Goal: Check status: Check status

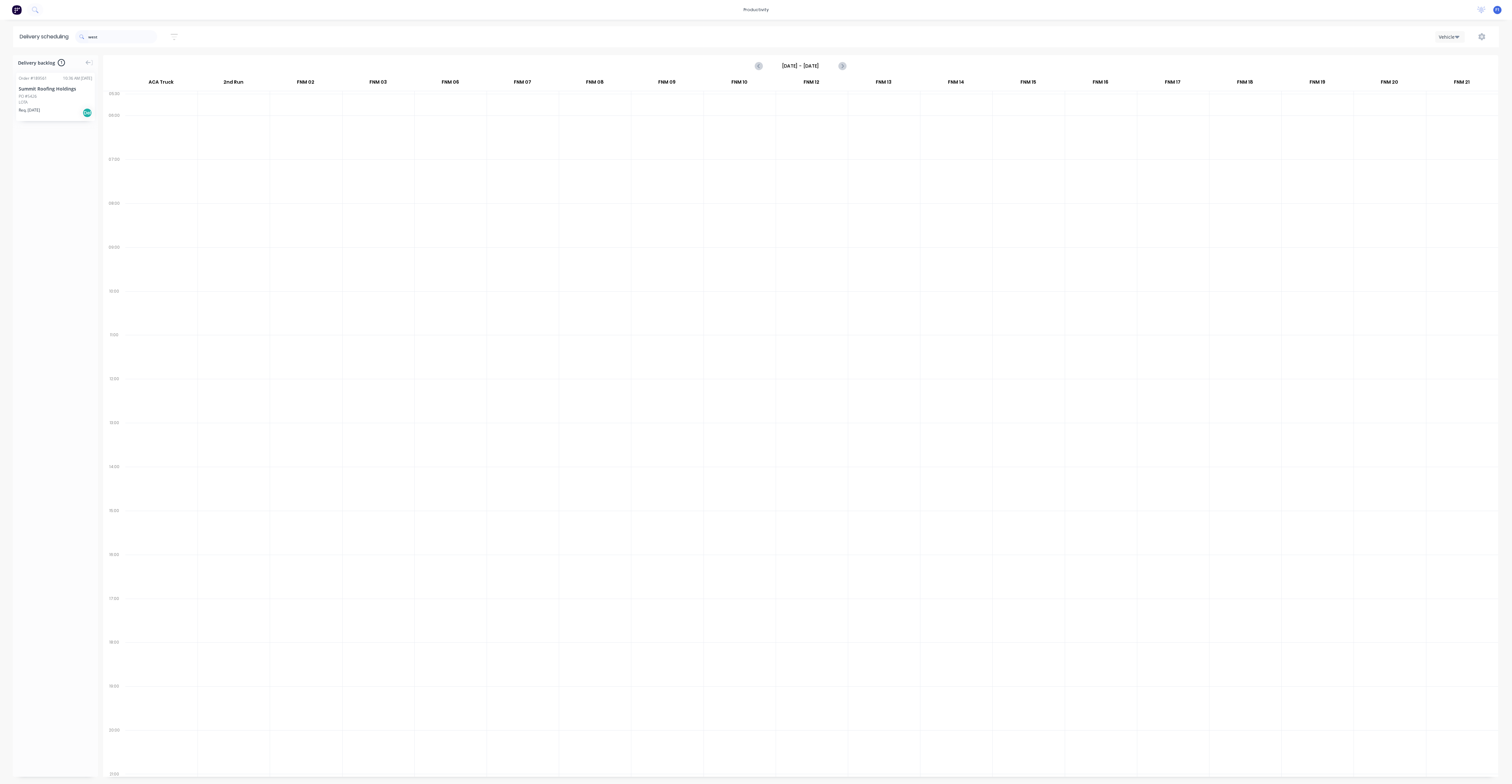
scroll to position [0, 1]
drag, startPoint x: 103, startPoint y: 38, endPoint x: 76, endPoint y: 32, distance: 27.7
click at [76, 32] on header "Delivery scheduling west Sort by Most recent Created date Required date Order n…" at bounding box center [755, 37] width 1486 height 21
click at [890, 377] on div "11:30 - 12:30 Order # 189405 PO # 215842 Rainvale T/As Matrix Steel 11 HABIB DR…" at bounding box center [883, 376] width 68 height 37
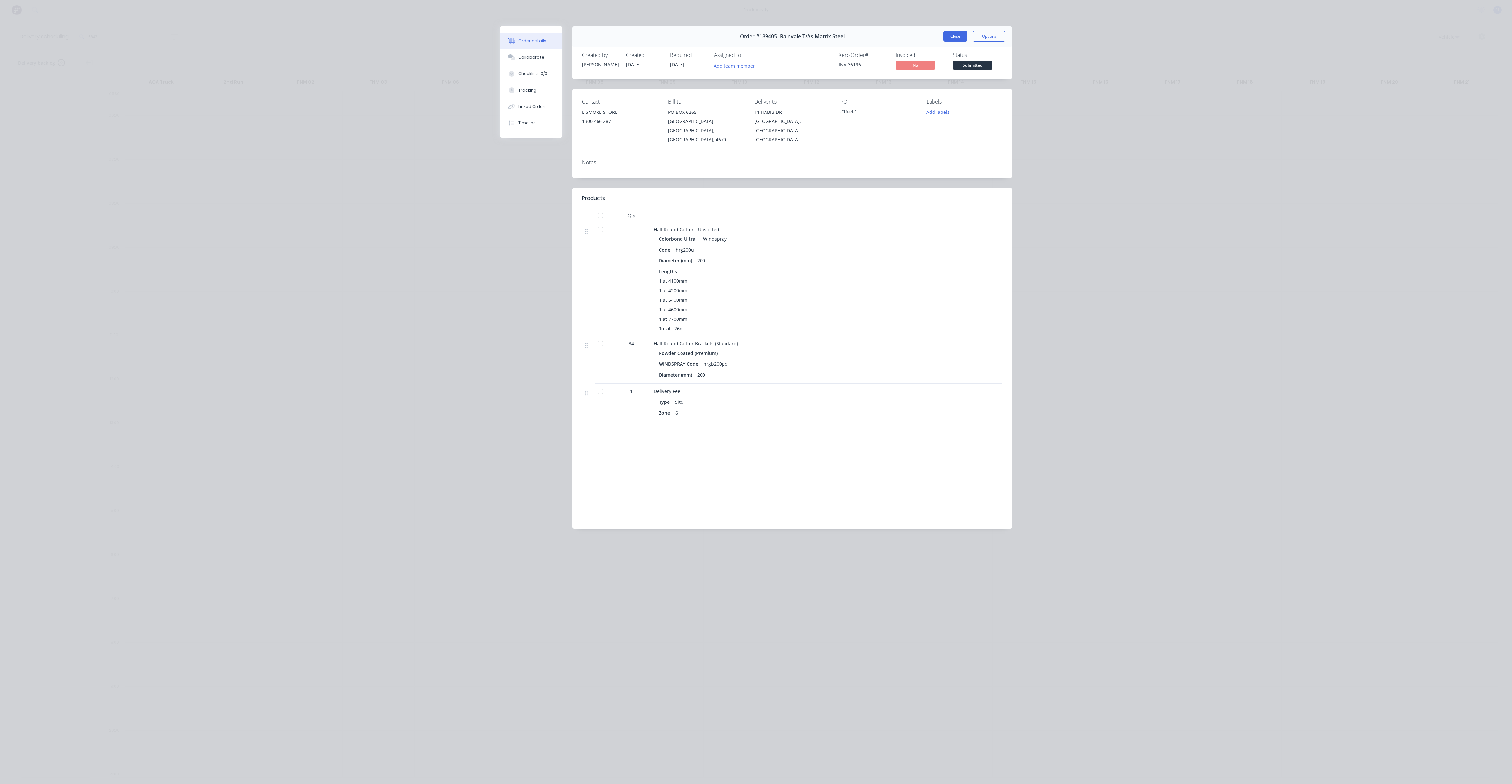
click at [954, 32] on button "Close" at bounding box center [955, 36] width 24 height 11
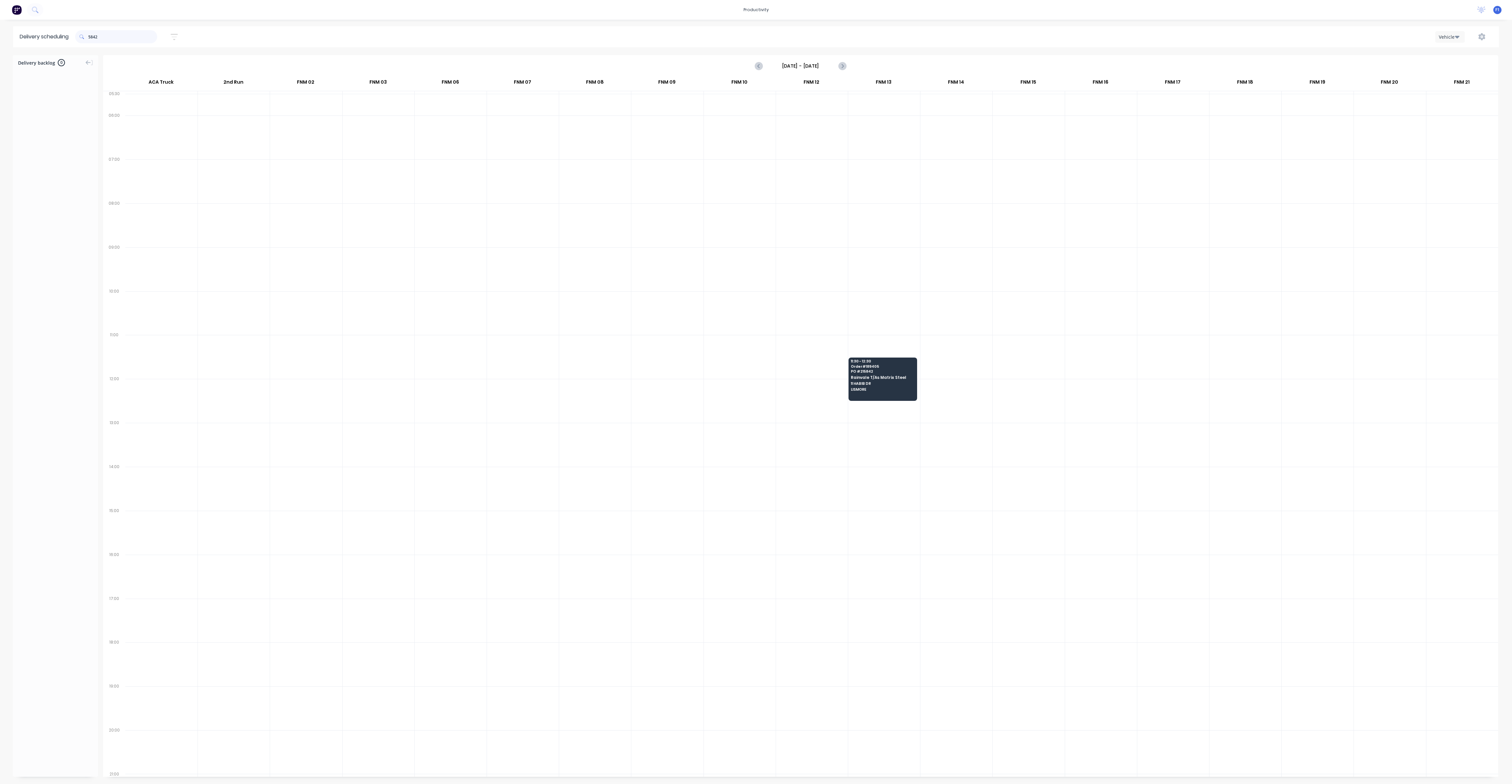
drag, startPoint x: 126, startPoint y: 35, endPoint x: 82, endPoint y: 43, distance: 44.7
click at [82, 43] on div "5842" at bounding box center [116, 36] width 82 height 18
type input "5842"
click at [881, 381] on span "11 HABIB DR" at bounding box center [883, 383] width 63 height 4
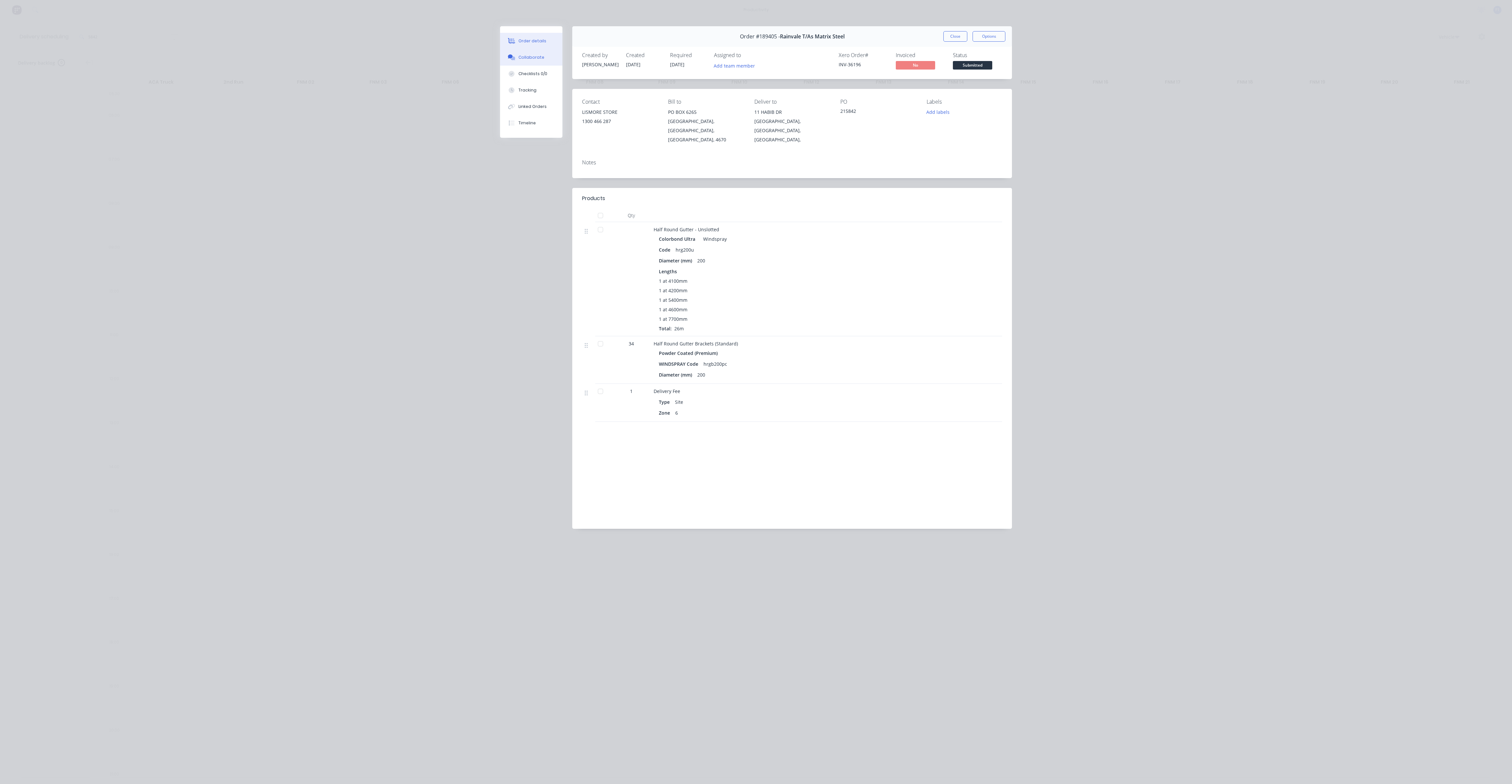
click at [535, 58] on div "Collaborate" at bounding box center [531, 58] width 26 height 6
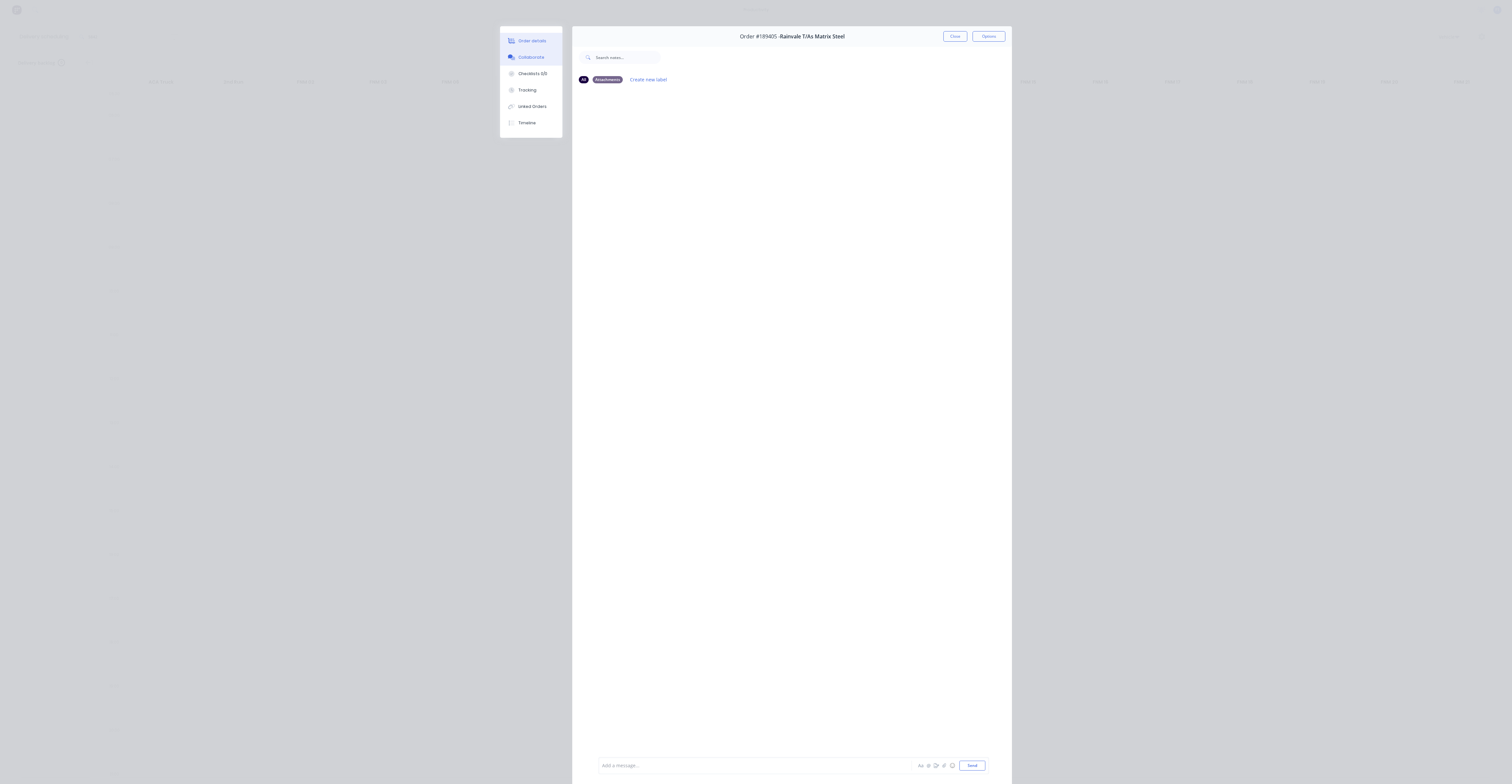
click at [533, 44] on button "Order details" at bounding box center [531, 41] width 62 height 16
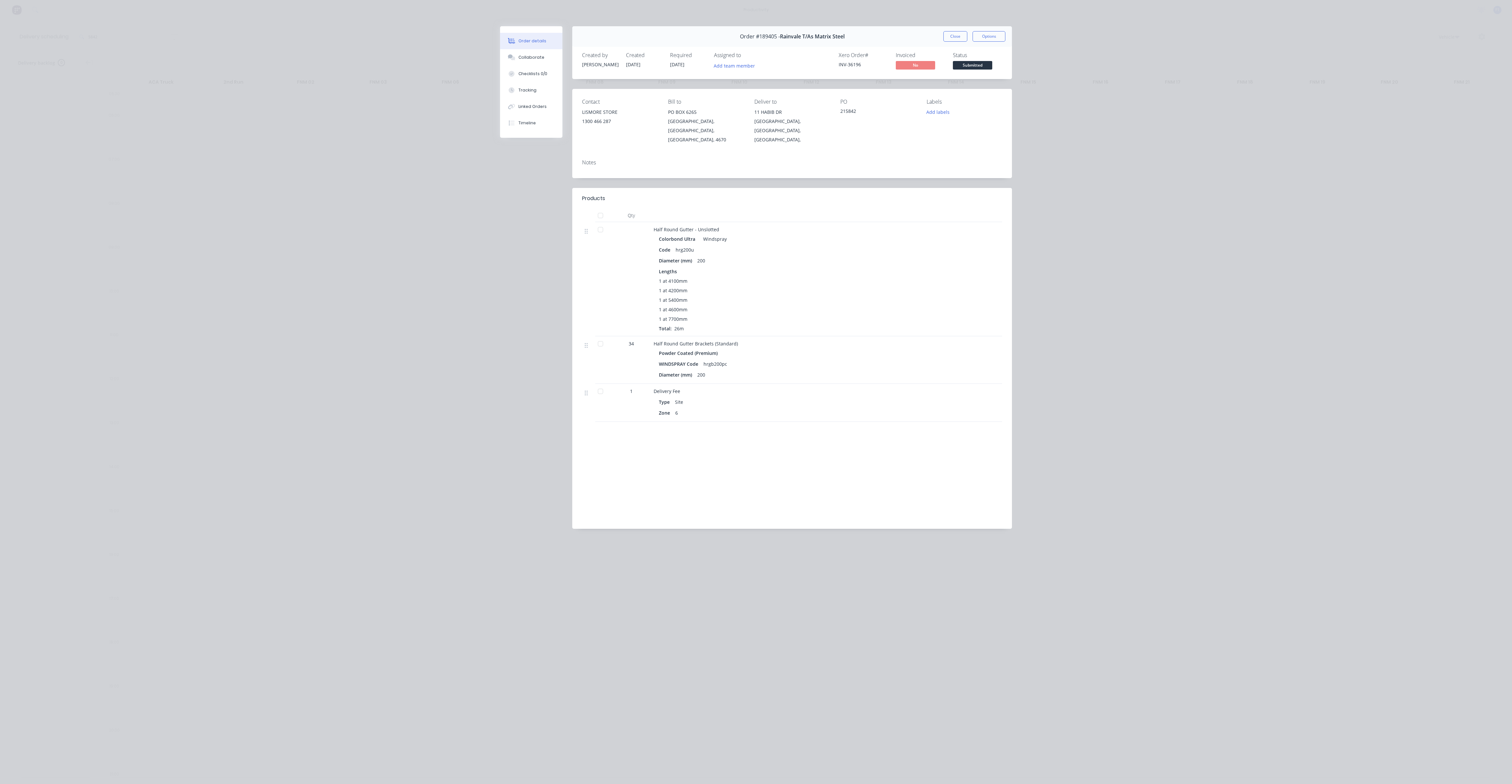
click at [688, 349] on div "Powder Coated (Premium)" at bounding box center [690, 353] width 62 height 9
click at [690, 340] on span "Half Round Gutter Brackets (Standard)" at bounding box center [696, 343] width 85 height 6
click at [959, 35] on button "Close" at bounding box center [955, 36] width 24 height 11
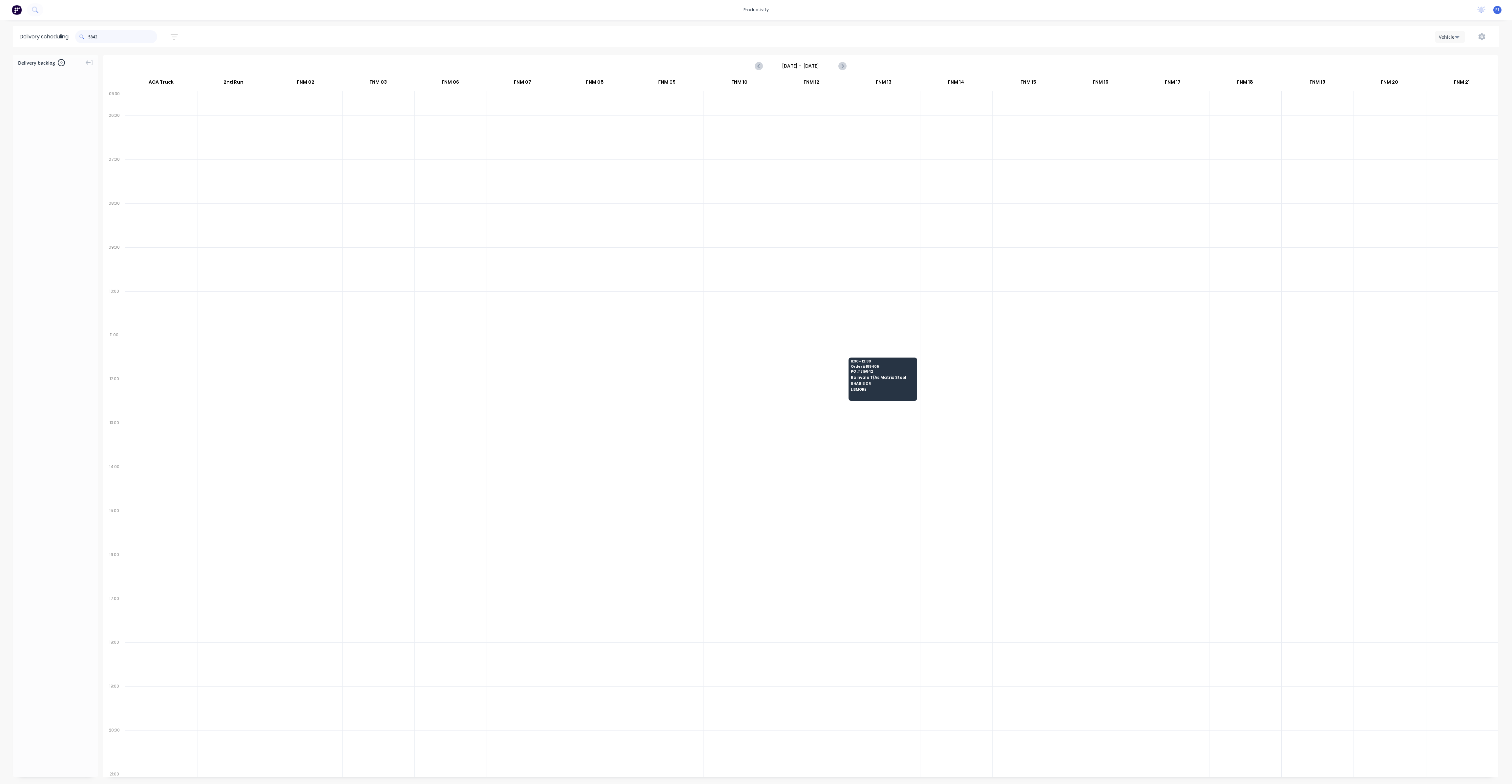
drag, startPoint x: 148, startPoint y: 38, endPoint x: 76, endPoint y: 32, distance: 72.2
click at [76, 32] on header "Delivery scheduling 5842 Sort by Most recent Created date Required date Order n…" at bounding box center [755, 37] width 1486 height 21
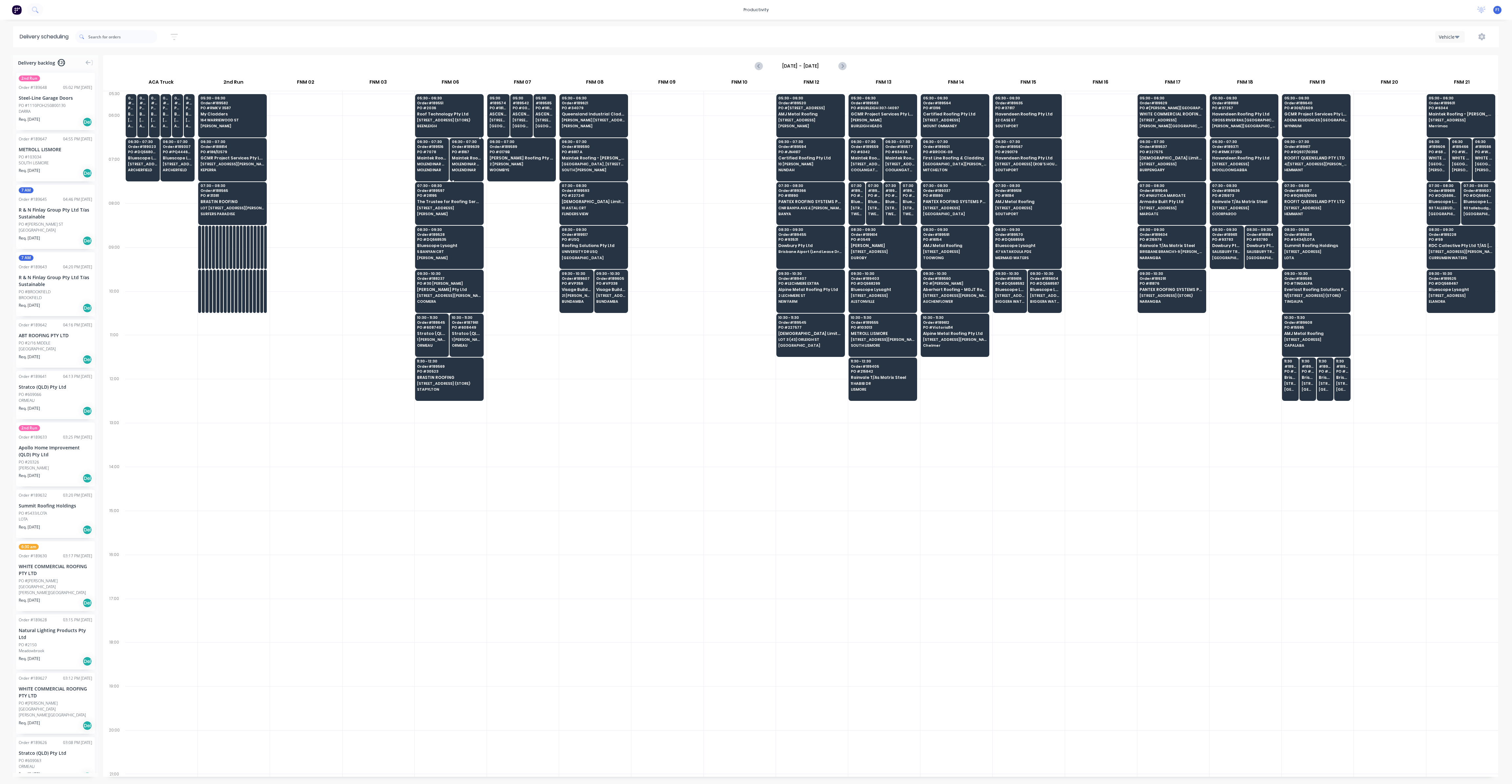
click at [477, 172] on div "06:30 - 07:30 Order # 189639 PO # 8167 Maintek Roofing - [PERSON_NAME] STORAGE …" at bounding box center [466, 156] width 33 height 37
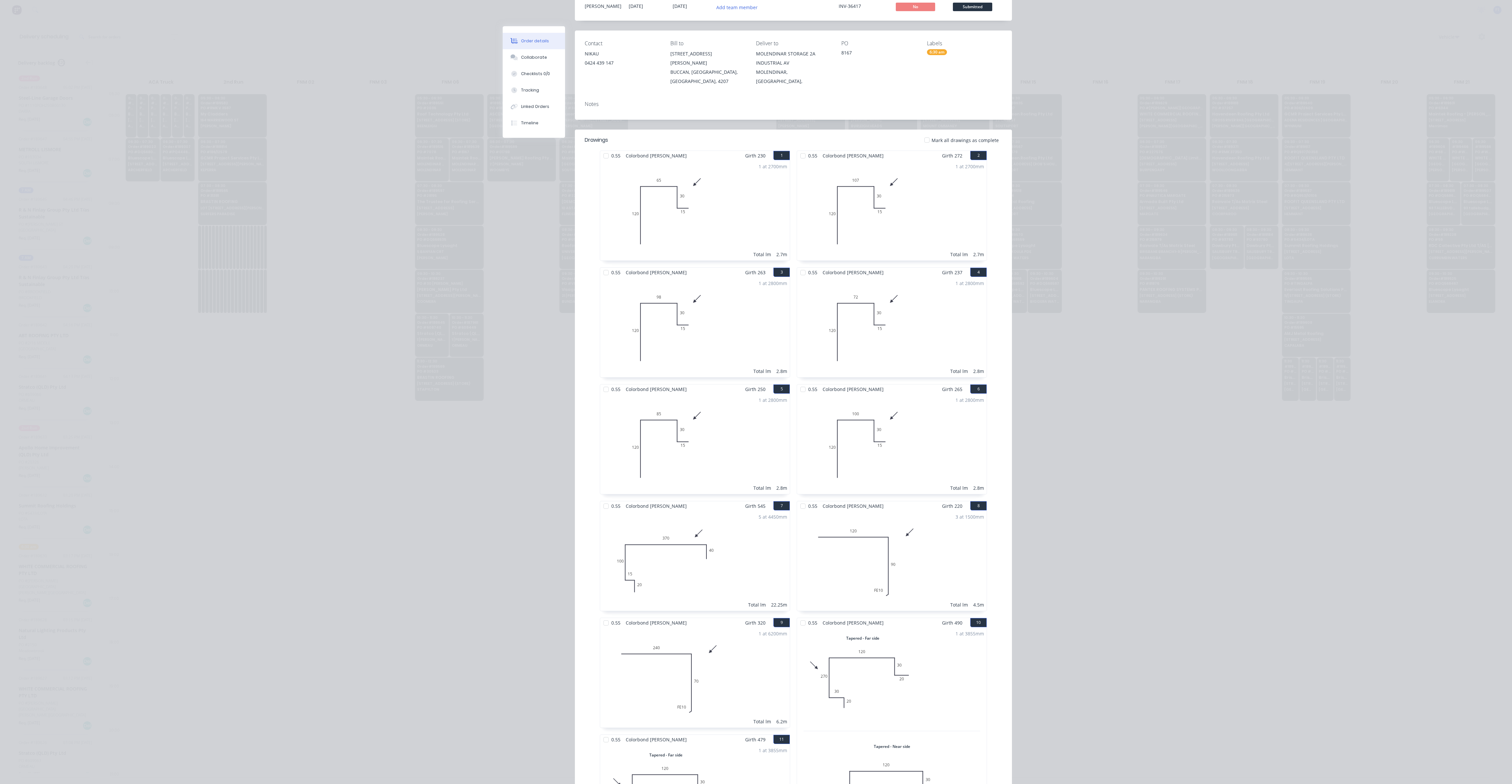
scroll to position [0, 0]
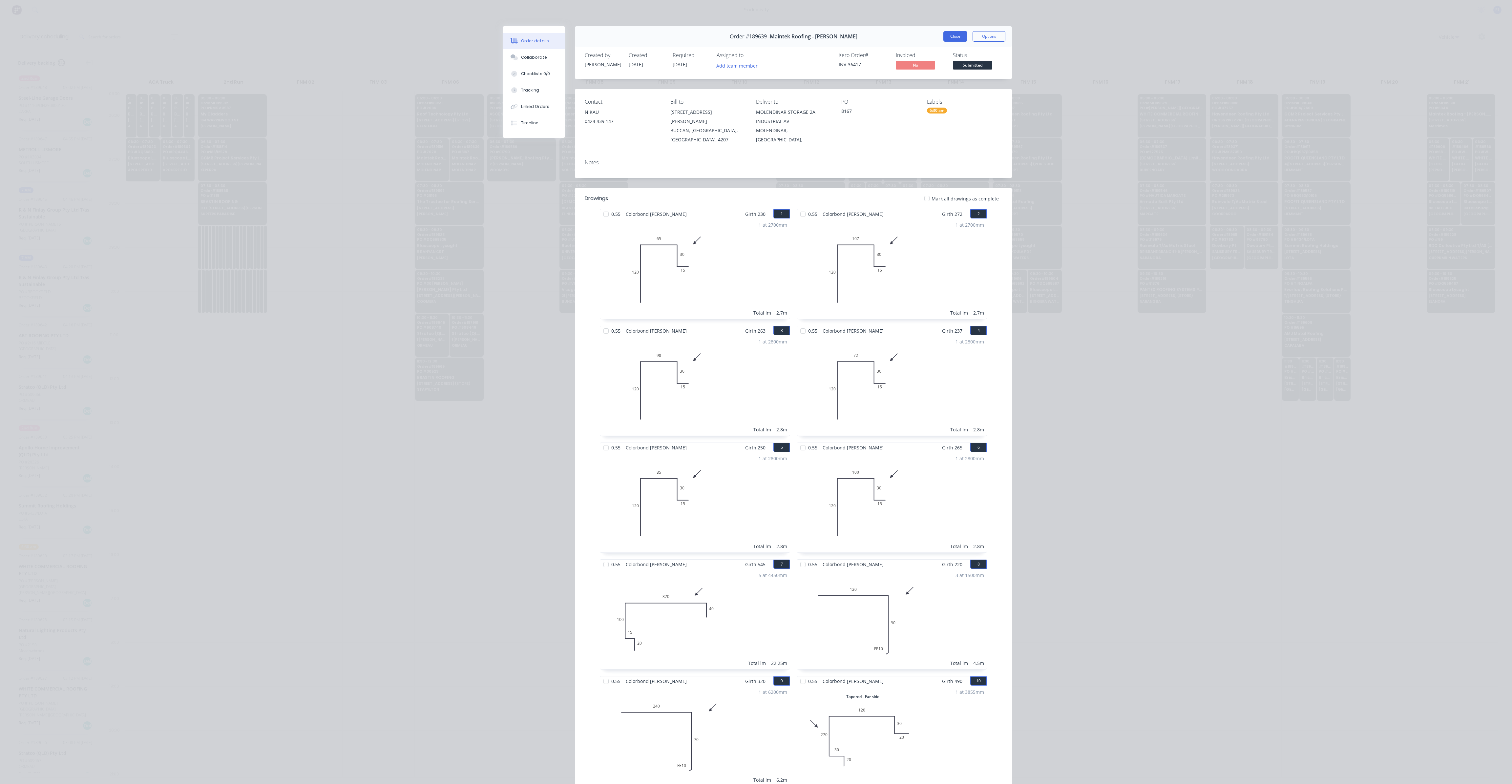
click at [951, 35] on button "Close" at bounding box center [955, 36] width 24 height 11
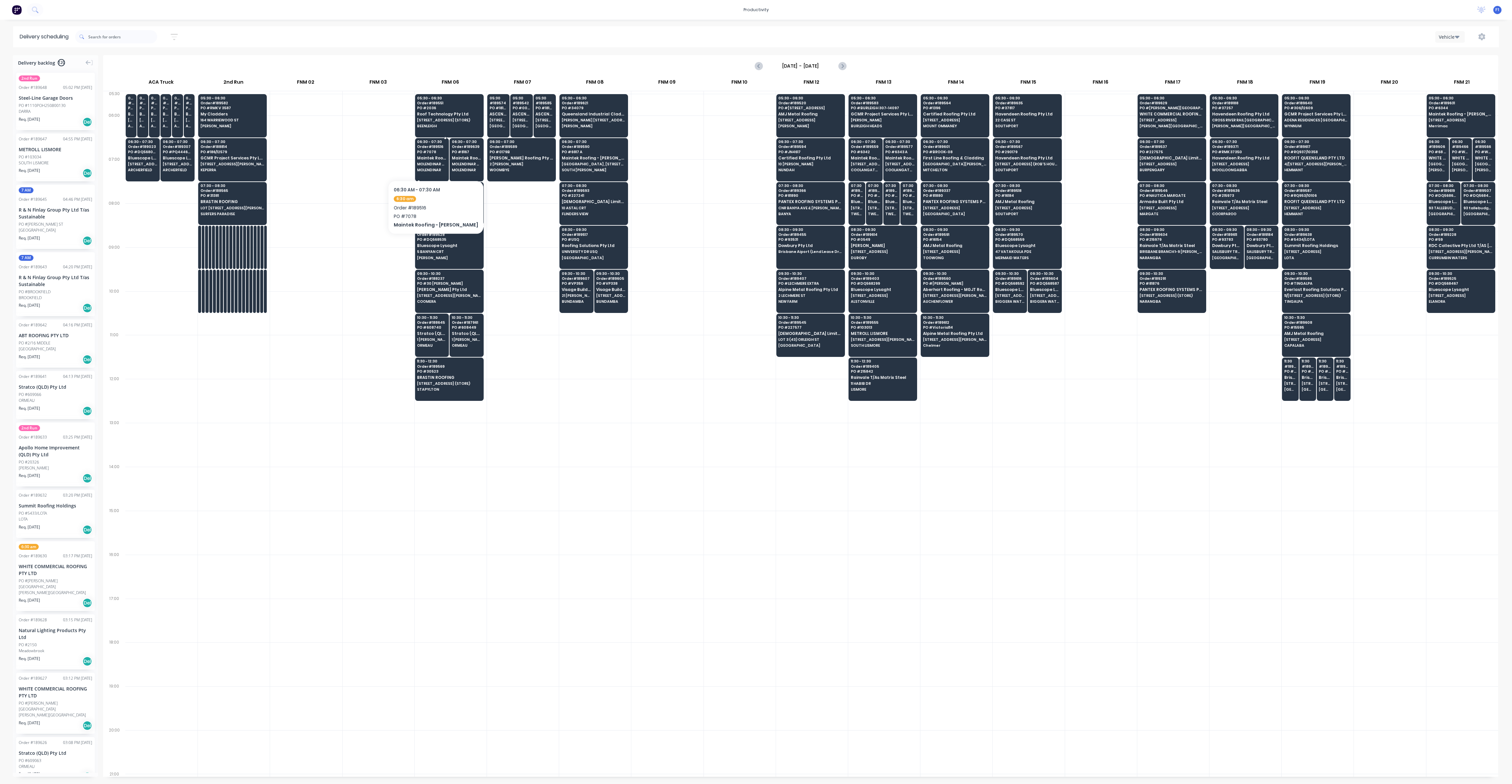
click at [434, 160] on div "06:30 - 07:30 Order # 189516 PO # 7078 Maintek Roofing - [PERSON_NAME] STORAGE …" at bounding box center [432, 156] width 33 height 37
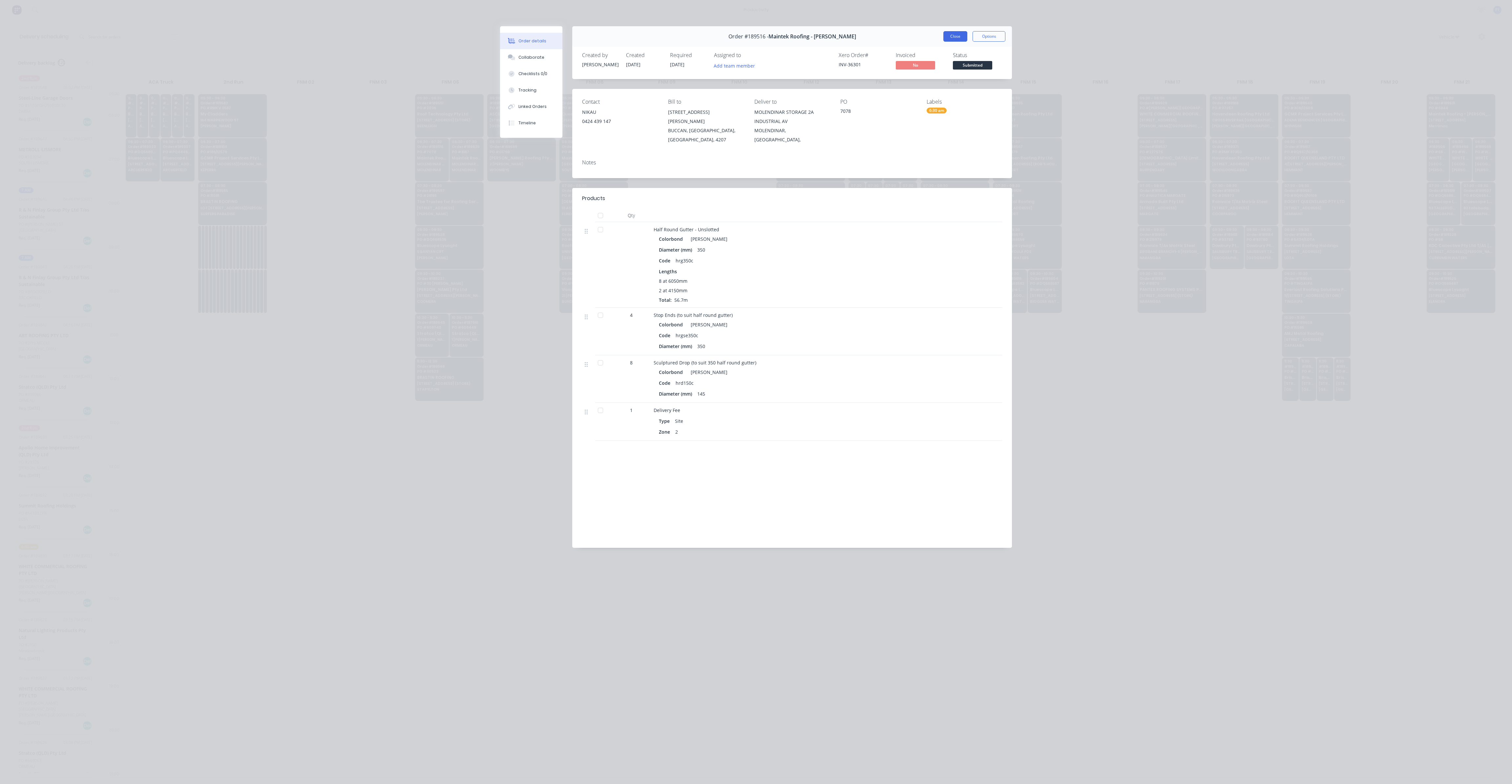
click at [956, 36] on button "Close" at bounding box center [955, 36] width 24 height 11
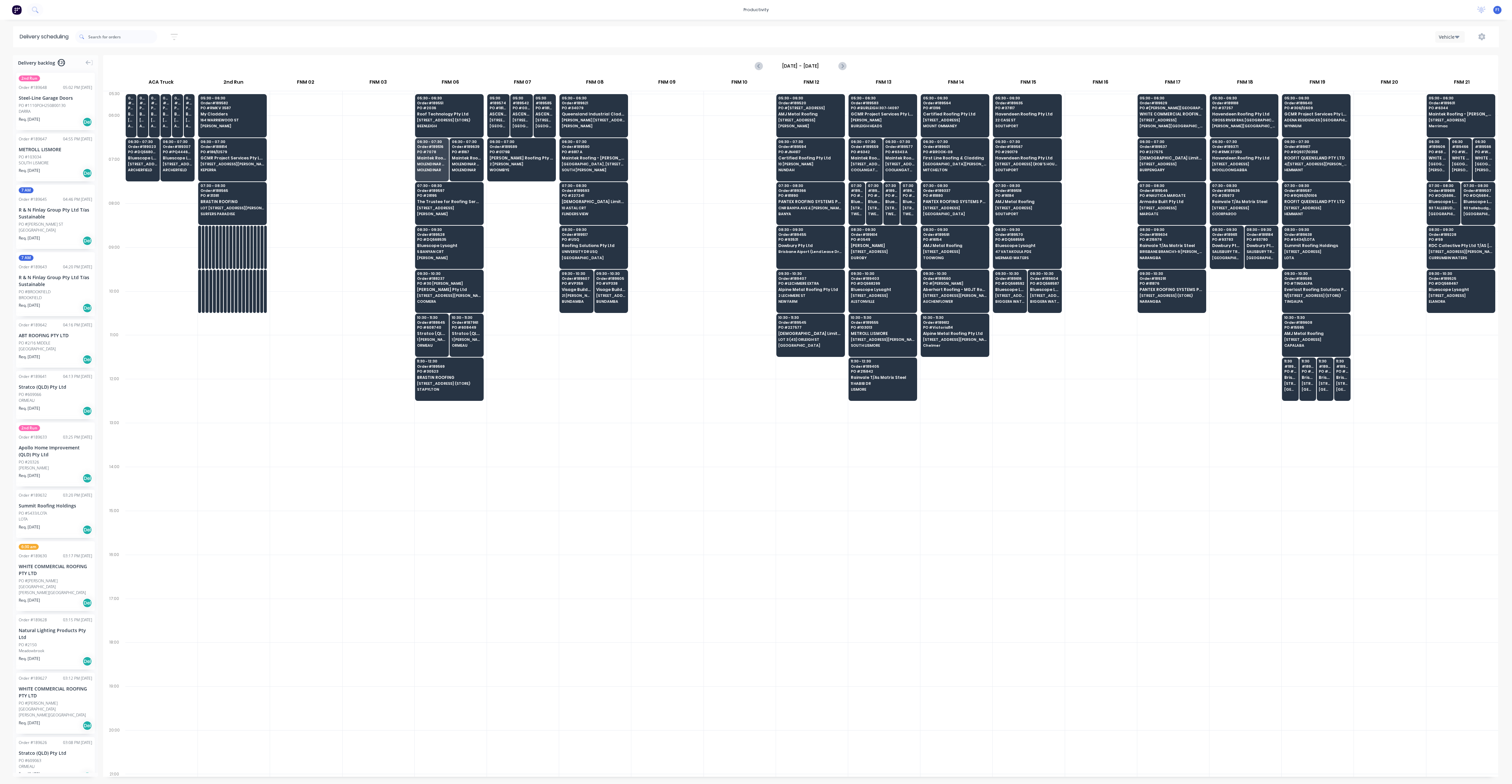
click at [717, 232] on div at bounding box center [740, 225] width 72 height 44
click at [312, 56] on div "[DATE] - [DATE]" at bounding box center [801, 66] width 1394 height 21
click at [379, 154] on div at bounding box center [379, 137] width 72 height 44
click at [103, 37] on input "text" at bounding box center [122, 36] width 69 height 13
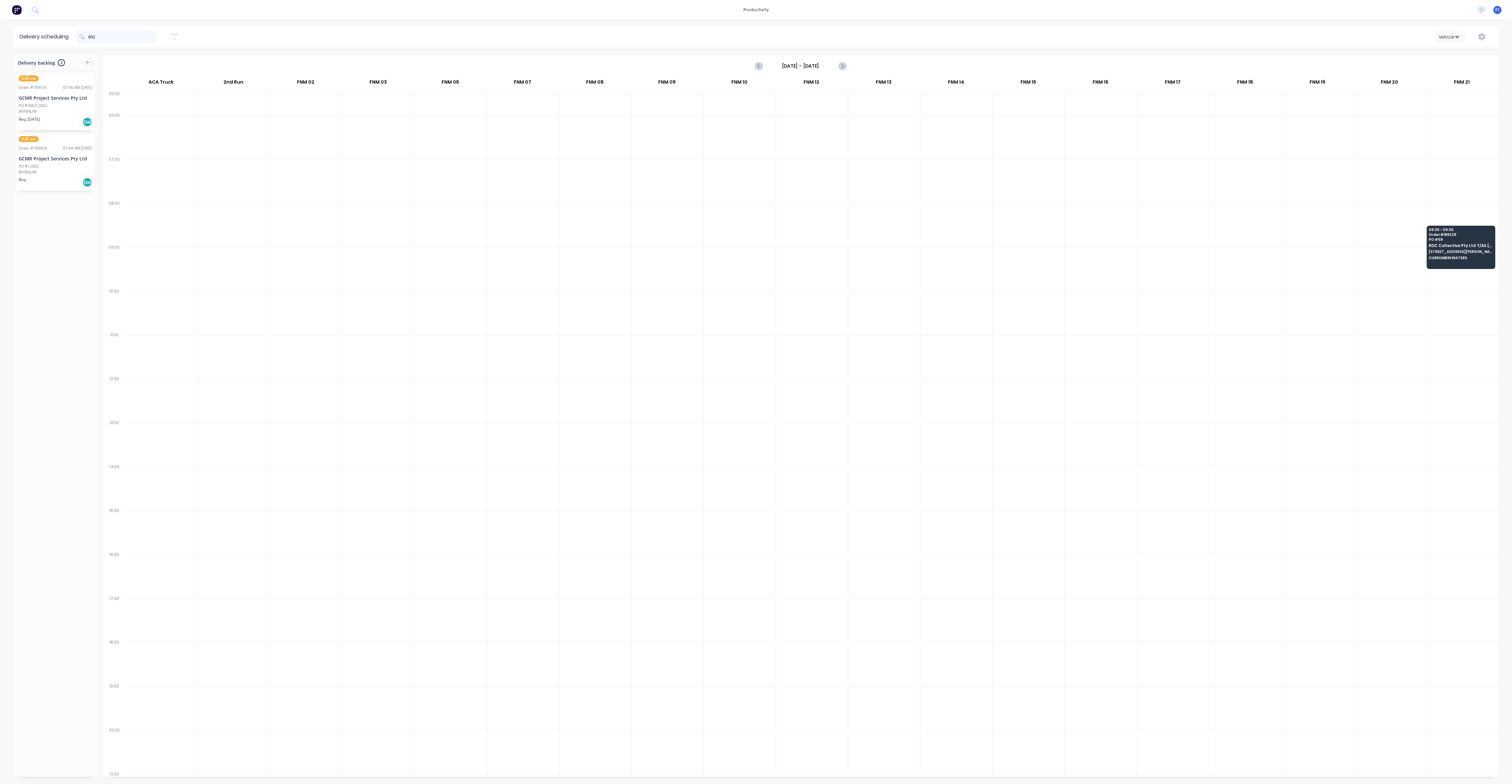
type input "602"
click at [63, 114] on div "6:30 am Order # 189535 07:56 AM [DATE] GCMR Project Services Pty Ltd PO #306/12…" at bounding box center [55, 102] width 79 height 58
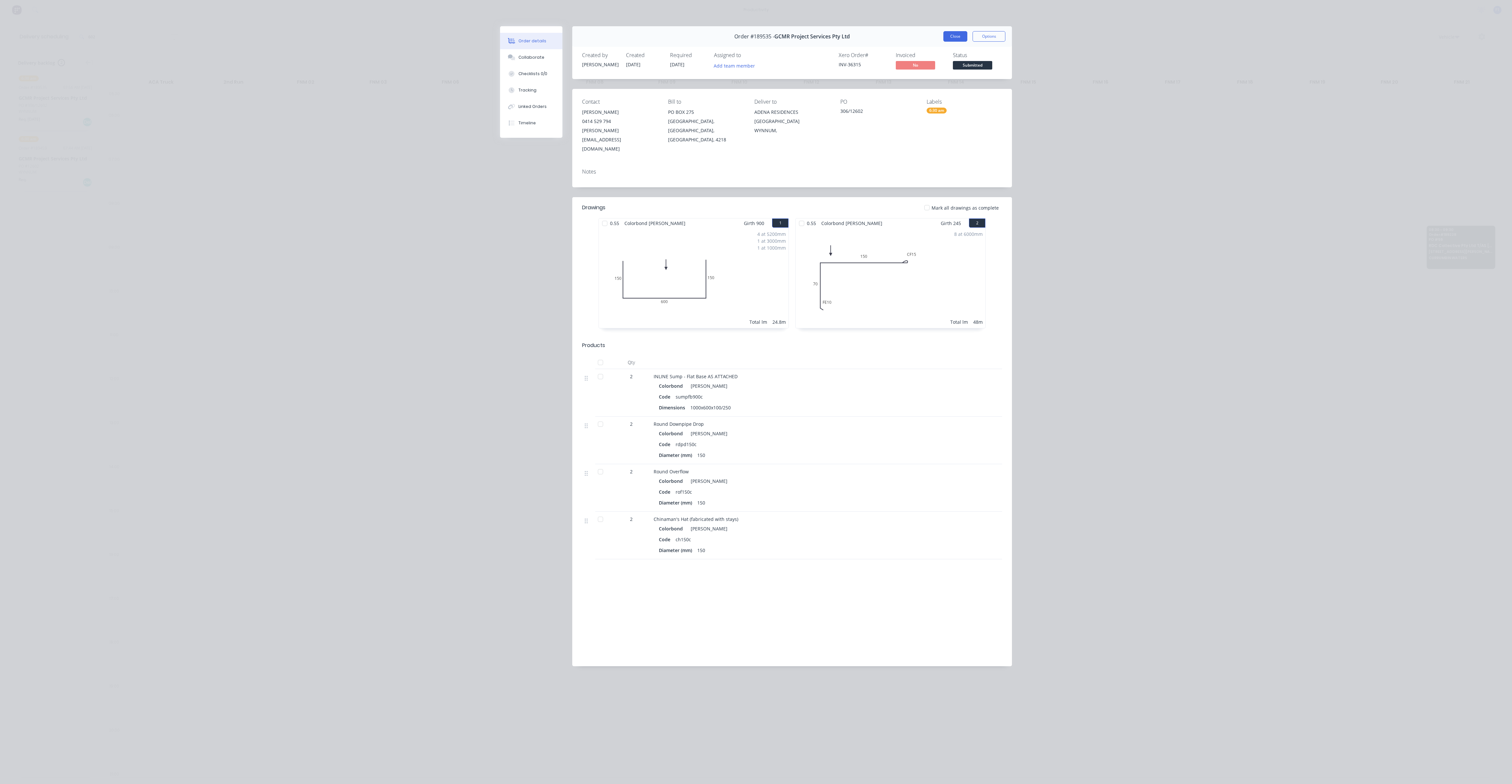
click at [952, 32] on button "Close" at bounding box center [955, 36] width 24 height 11
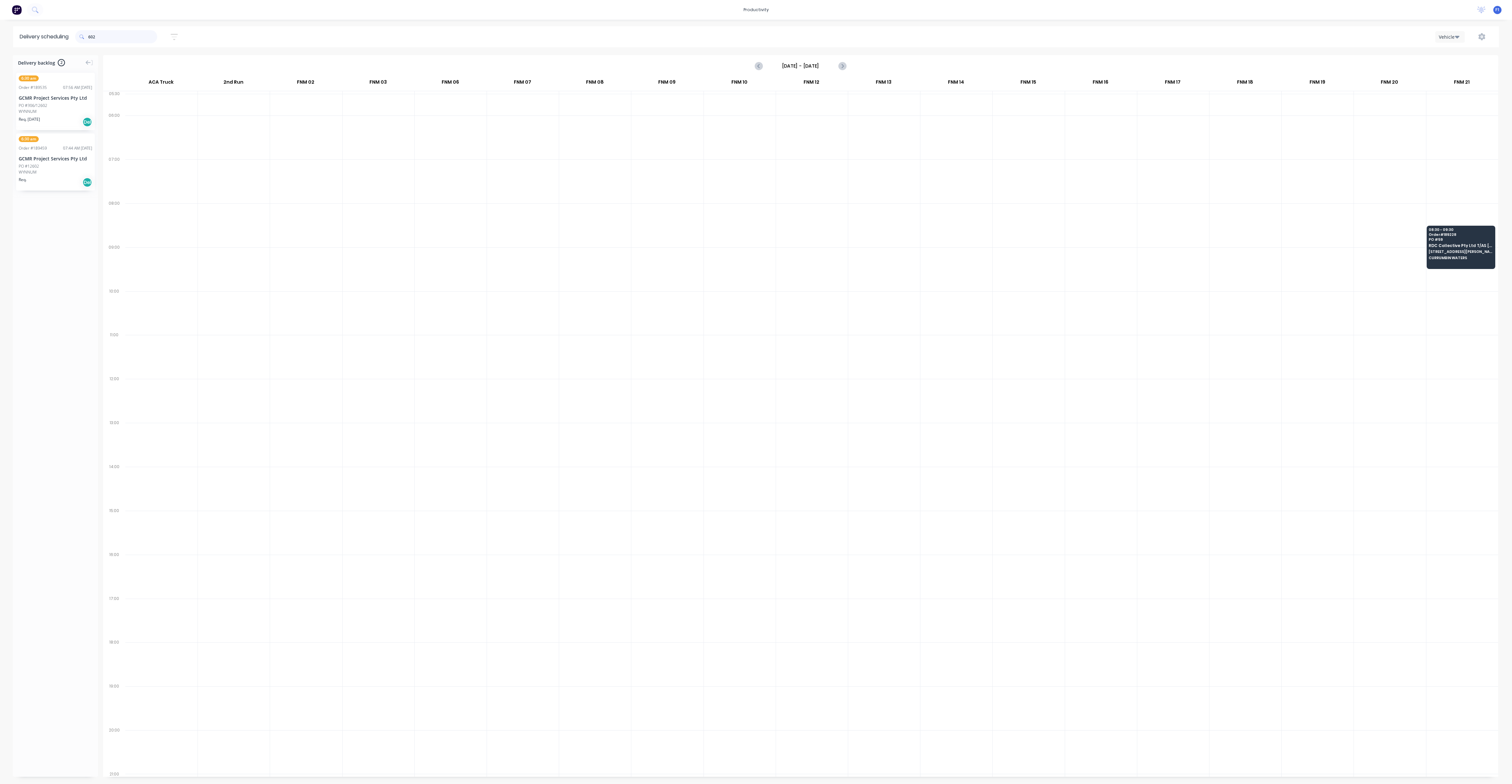
drag, startPoint x: 123, startPoint y: 33, endPoint x: 75, endPoint y: 32, distance: 48.0
click at [75, 32] on header "Delivery scheduling 602 Sort by Most recent Created date Required date Order nu…" at bounding box center [755, 37] width 1486 height 21
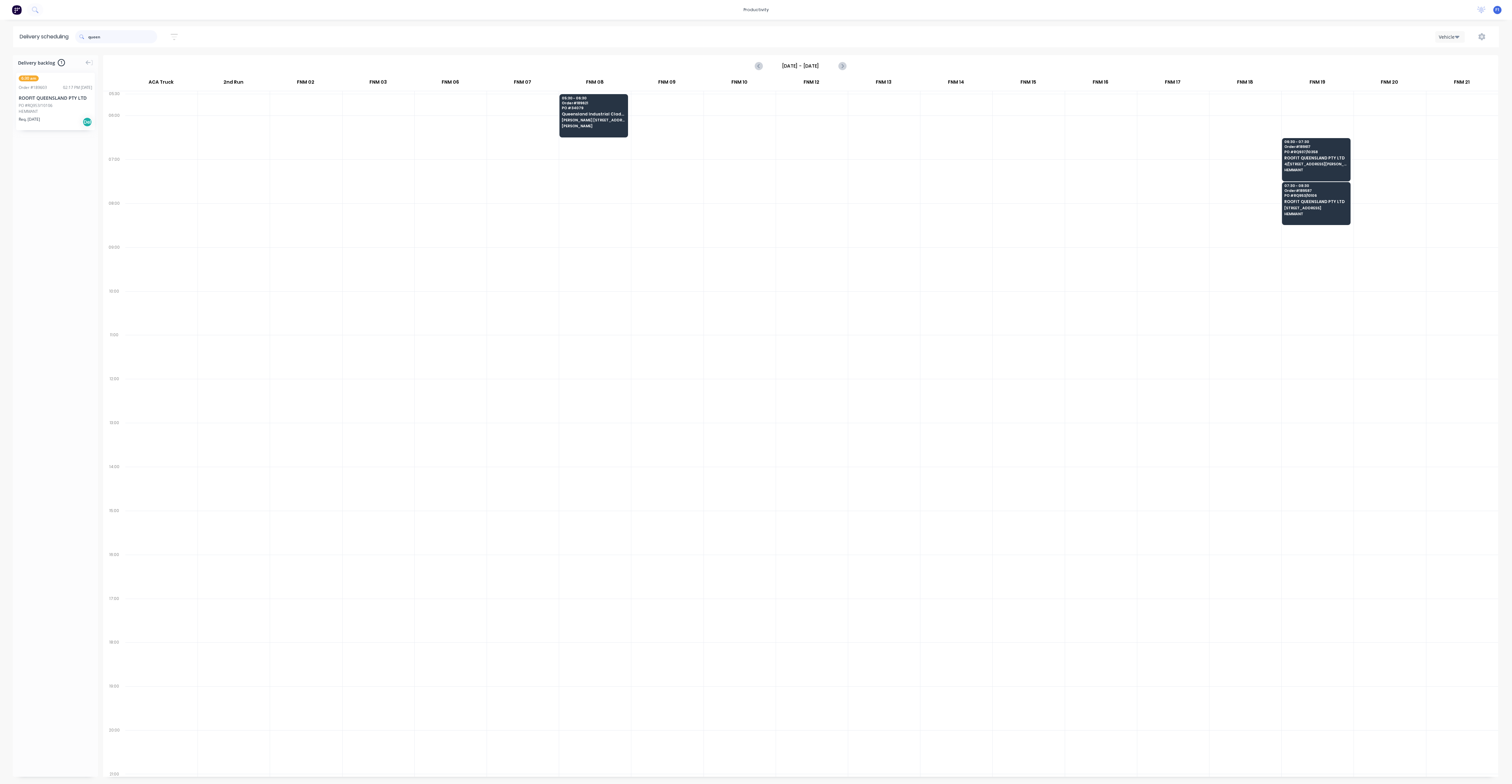
type input "queen"
click at [792, 67] on input "[DATE] - [DATE]" at bounding box center [801, 66] width 65 height 10
click at [808, 124] on div "12" at bounding box center [803, 124] width 13 height 12
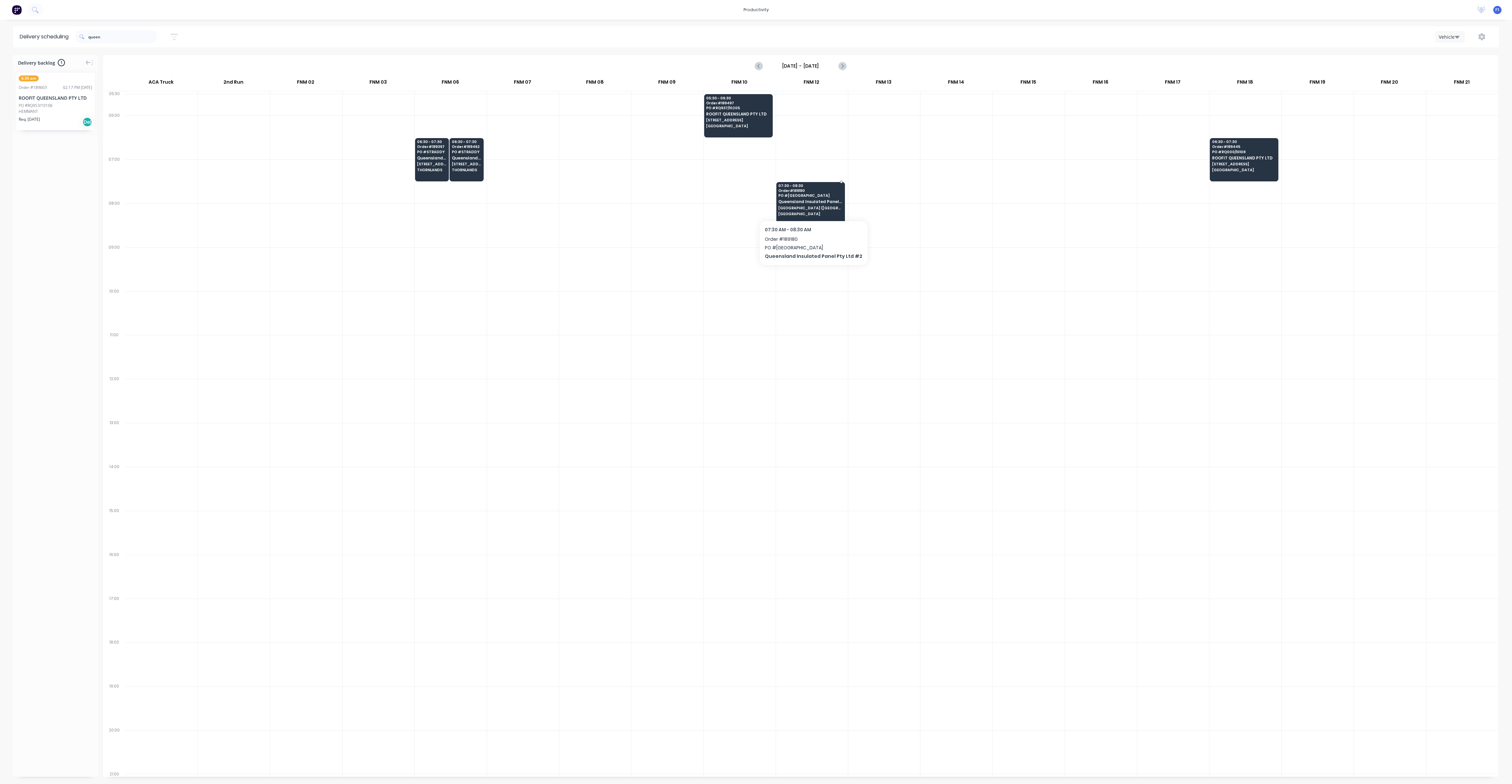
click at [793, 206] on span "[GEOGRAPHIC_DATA] ([GEOGRAPHIC_DATA]) [PERSON_NAME][GEOGRAPHIC_DATA]" at bounding box center [810, 208] width 63 height 4
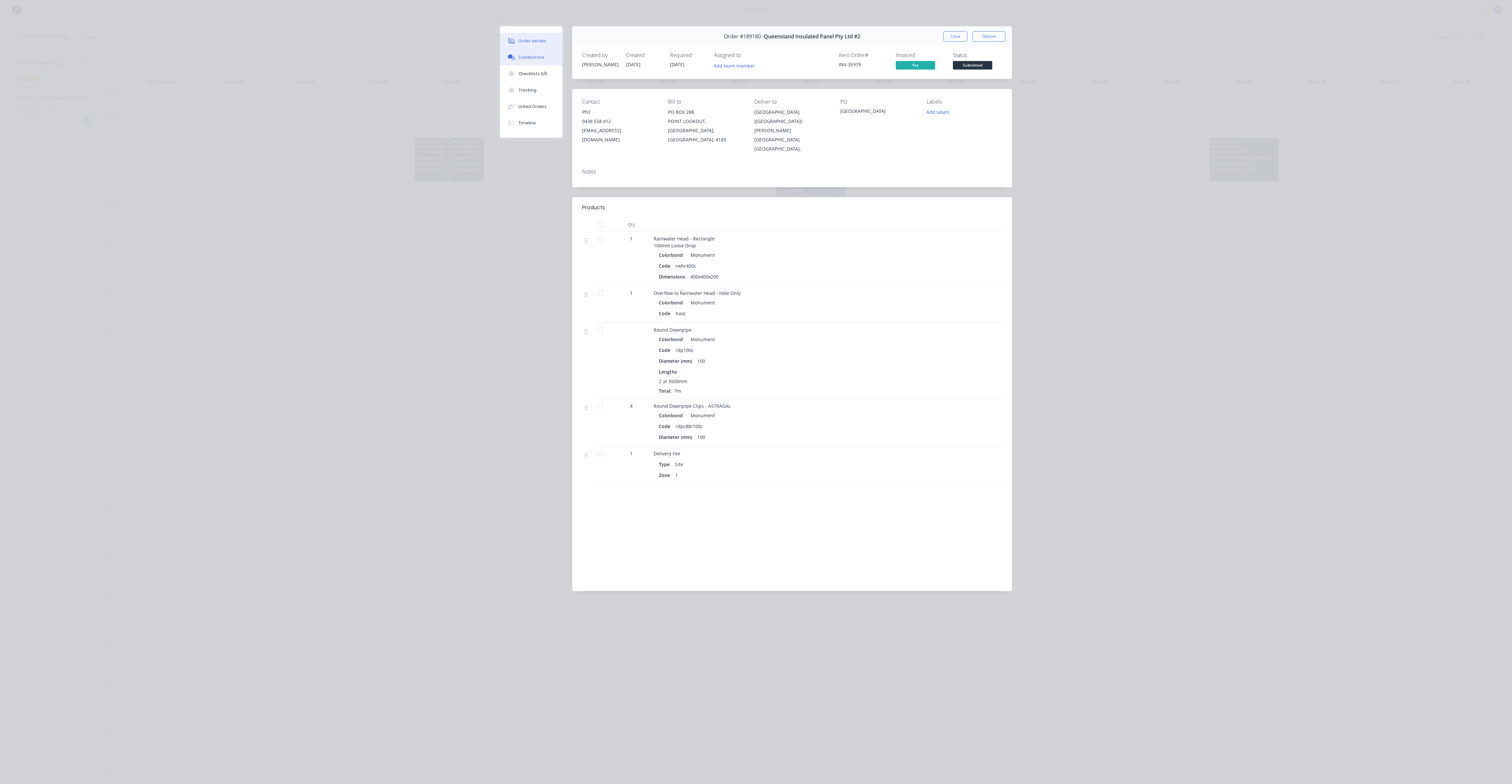
click at [528, 55] on div "Collaborate" at bounding box center [531, 58] width 26 height 6
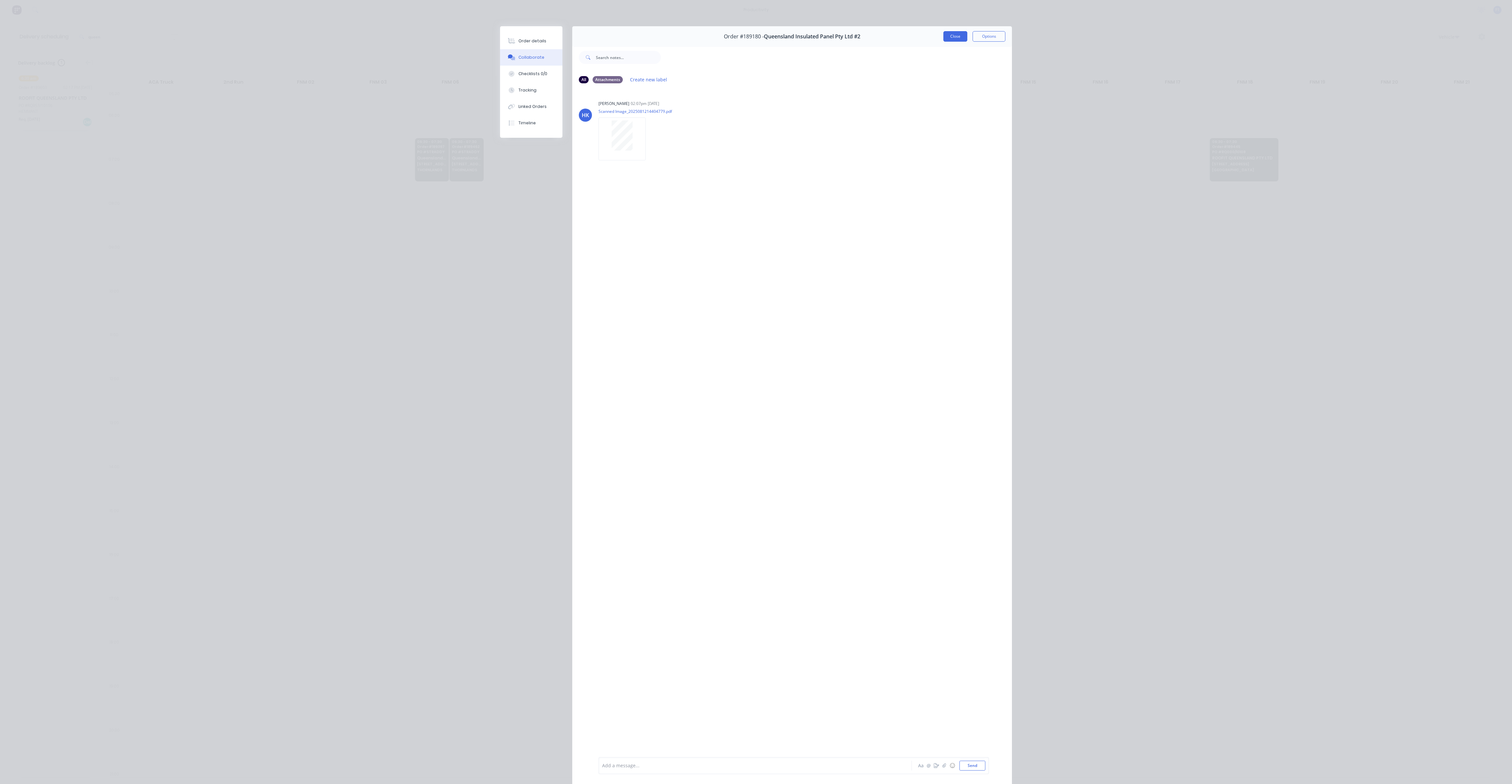
click at [943, 35] on button "Close" at bounding box center [955, 36] width 24 height 11
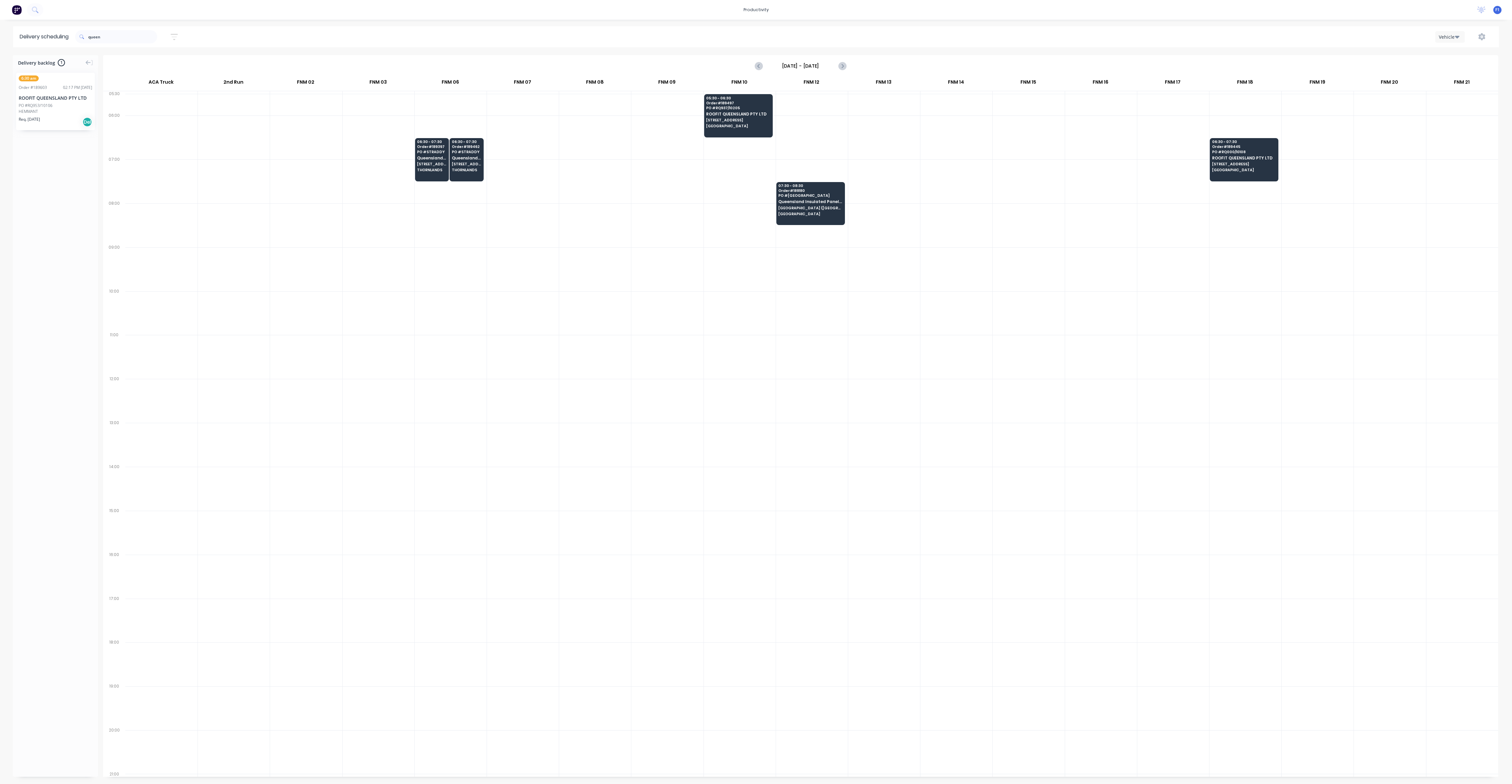
click at [819, 65] on input "[DATE] - [DATE]" at bounding box center [801, 66] width 65 height 10
click at [826, 123] on div "14" at bounding box center [829, 124] width 10 height 10
type input "[DATE] - [DATE]"
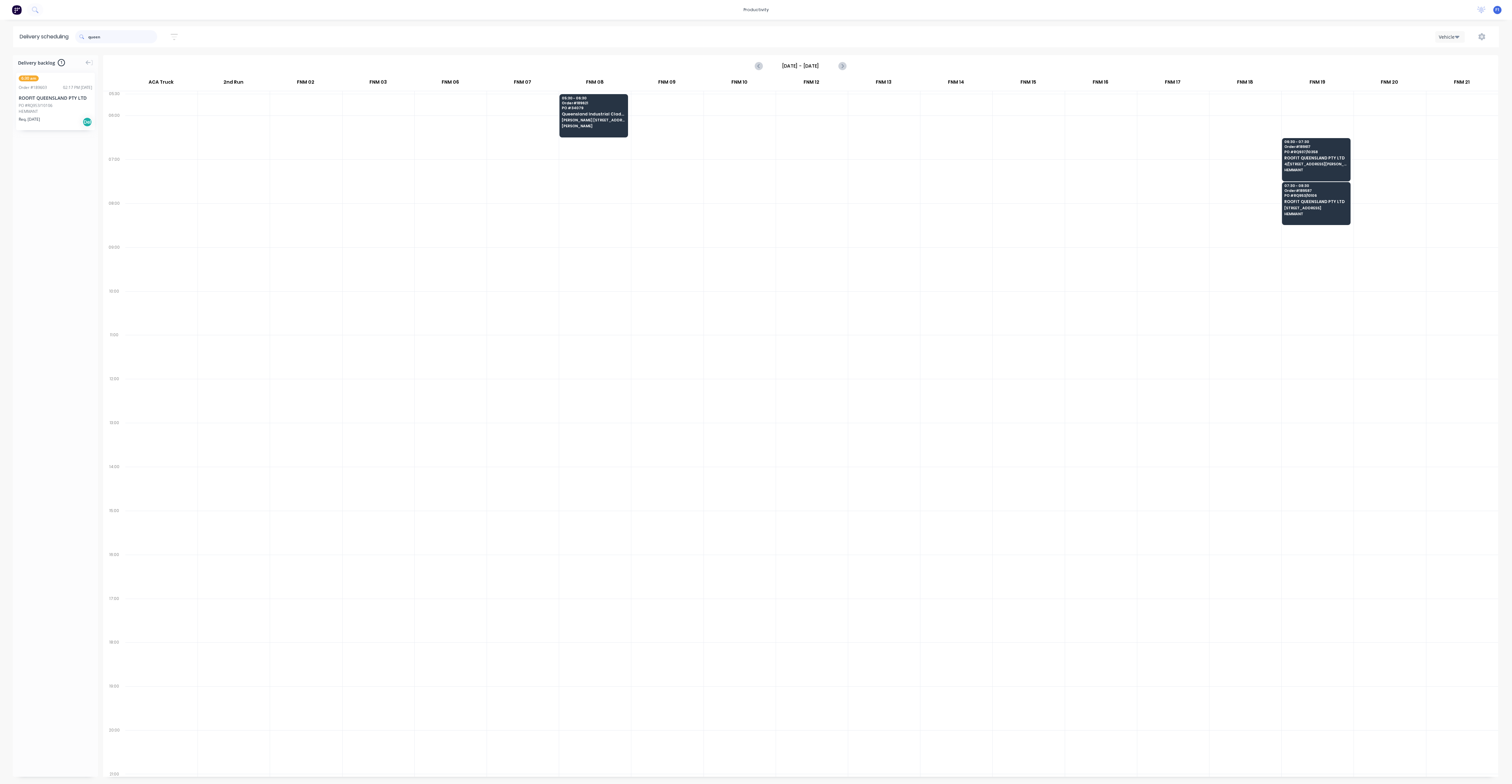
drag, startPoint x: 104, startPoint y: 33, endPoint x: 58, endPoint y: 29, distance: 46.2
click at [58, 29] on header "Delivery scheduling queen Sort by Most recent Created date Required date Order …" at bounding box center [755, 37] width 1486 height 21
